Goal: Information Seeking & Learning: Learn about a topic

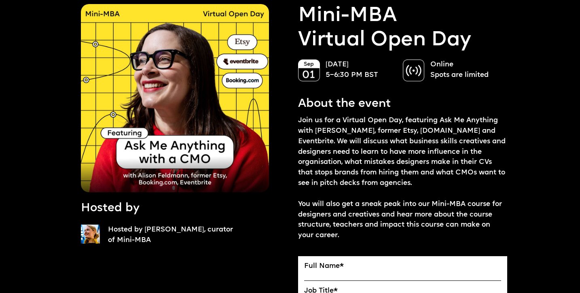
scroll to position [50, 0]
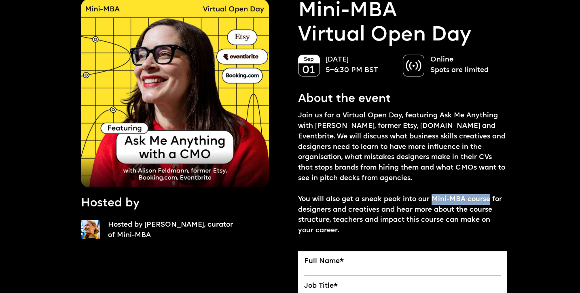
drag, startPoint x: 433, startPoint y: 199, endPoint x: 490, endPoint y: 199, distance: 57.4
click at [490, 199] on p "Join us for a Virtual Open Day, featuring Ask Me Anything with [PERSON_NAME], f…" at bounding box center [402, 172] width 209 height 125
copy p "Mini-MBA course"
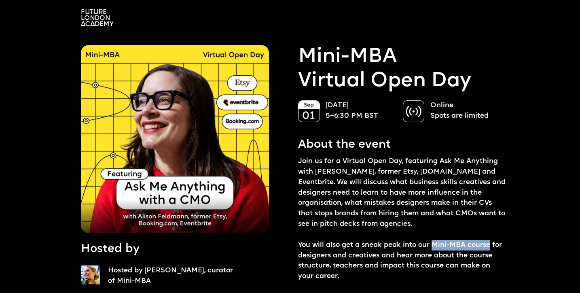
scroll to position [0, 0]
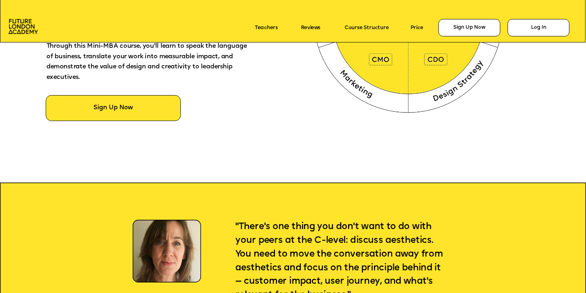
scroll to position [683, 0]
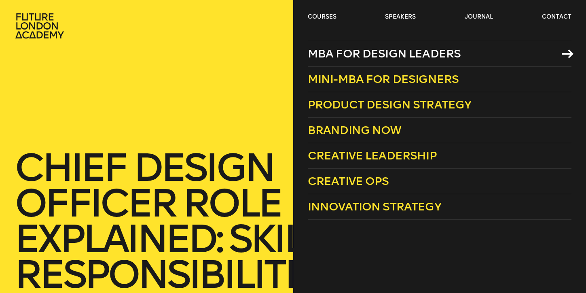
click at [338, 58] on span "MBA for Design Leaders" at bounding box center [384, 53] width 153 height 13
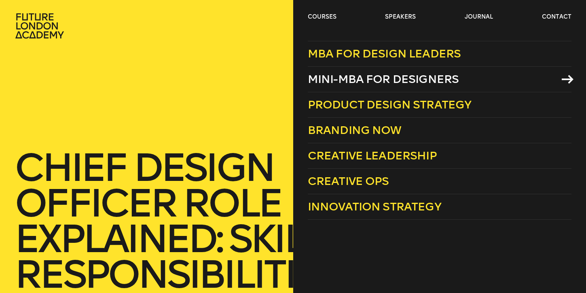
click at [342, 77] on span "Mini-MBA for Designers" at bounding box center [383, 78] width 151 height 13
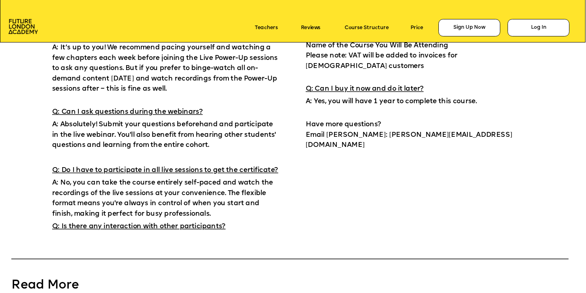
scroll to position [5431, 0]
